Goal: Browse casually

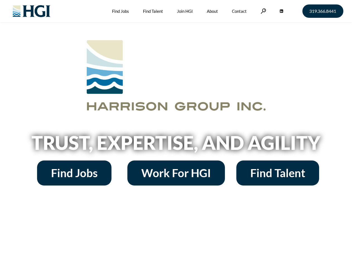
click at [176, 134] on h2 "Trust, Expertise, and Agility" at bounding box center [175, 142] width 317 height 19
click at [262, 11] on link at bounding box center [263, 10] width 6 height 5
click at [176, 145] on h2 "Trust, Expertise, and Agility" at bounding box center [175, 142] width 317 height 19
click at [176, 134] on h2 "Trust, Expertise, and Agility" at bounding box center [175, 142] width 317 height 19
click at [262, 11] on link at bounding box center [263, 10] width 6 height 5
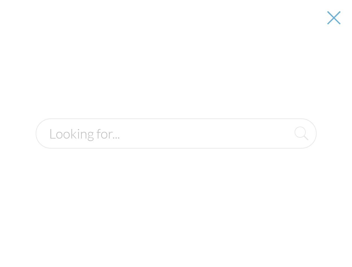
click at [176, 145] on h2 "Trust, Expertise, and Agility" at bounding box center [175, 142] width 317 height 19
